Goal: Information Seeking & Learning: Compare options

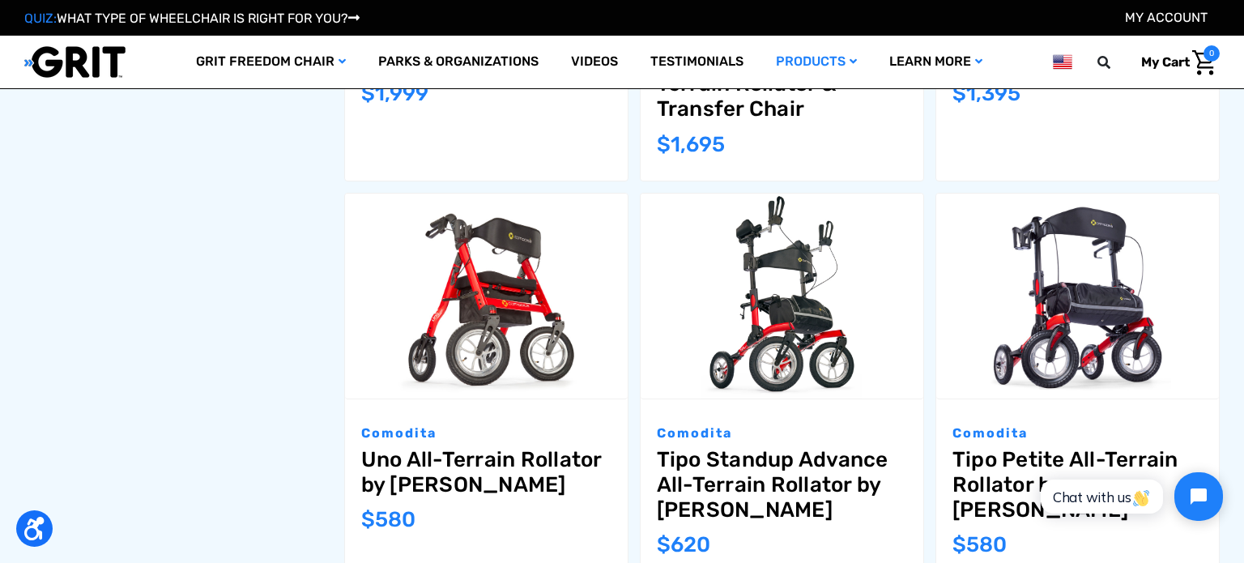
scroll to position [987, 0]
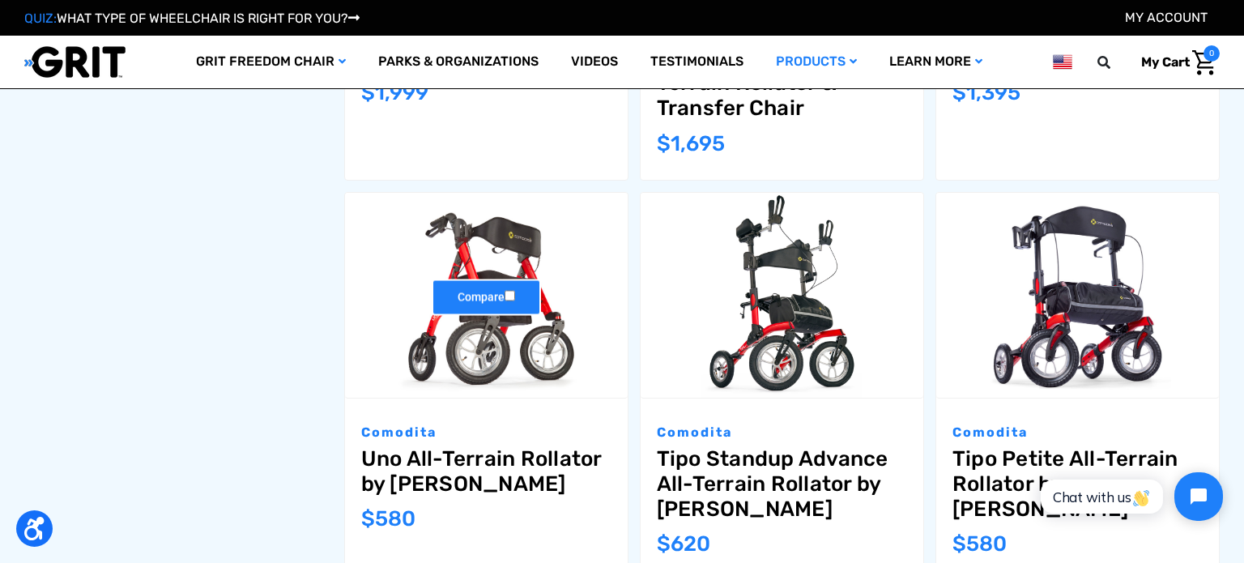
click at [503, 301] on label "Compare" at bounding box center [486, 297] width 109 height 36
click at [505, 301] on input "Compare" at bounding box center [510, 296] width 11 height 11
checkbox input "true"
click at [502, 232] on img "Uno All-Terrain Rollator by Comodita,$580.00\a" at bounding box center [486, 295] width 283 height 205
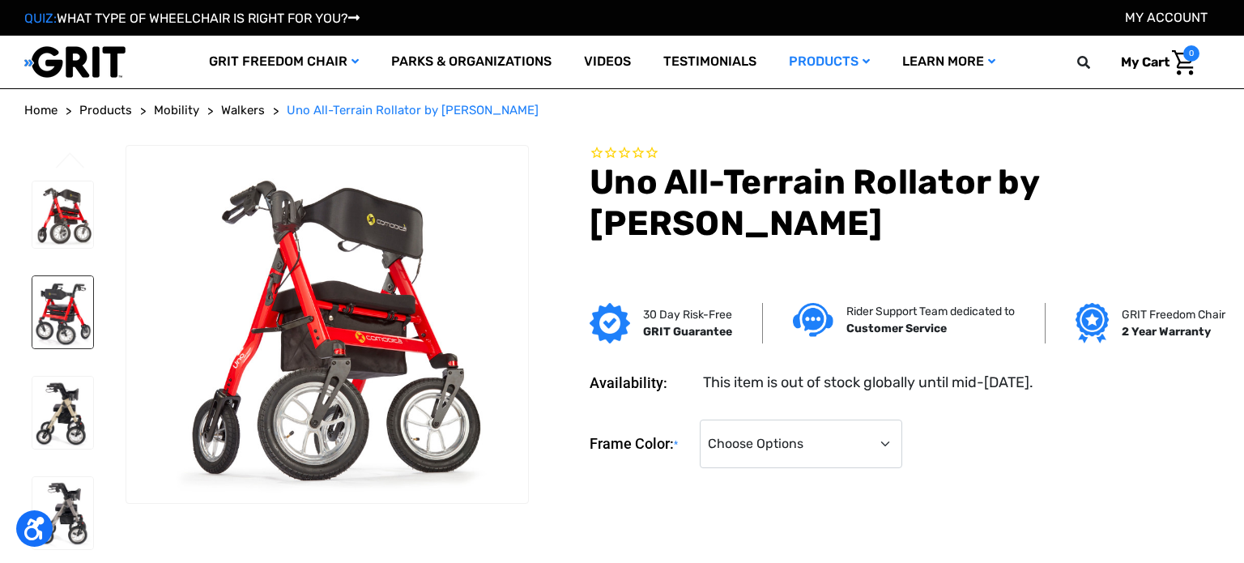
click at [69, 323] on img at bounding box center [62, 312] width 61 height 72
